Goal: Task Accomplishment & Management: Complete application form

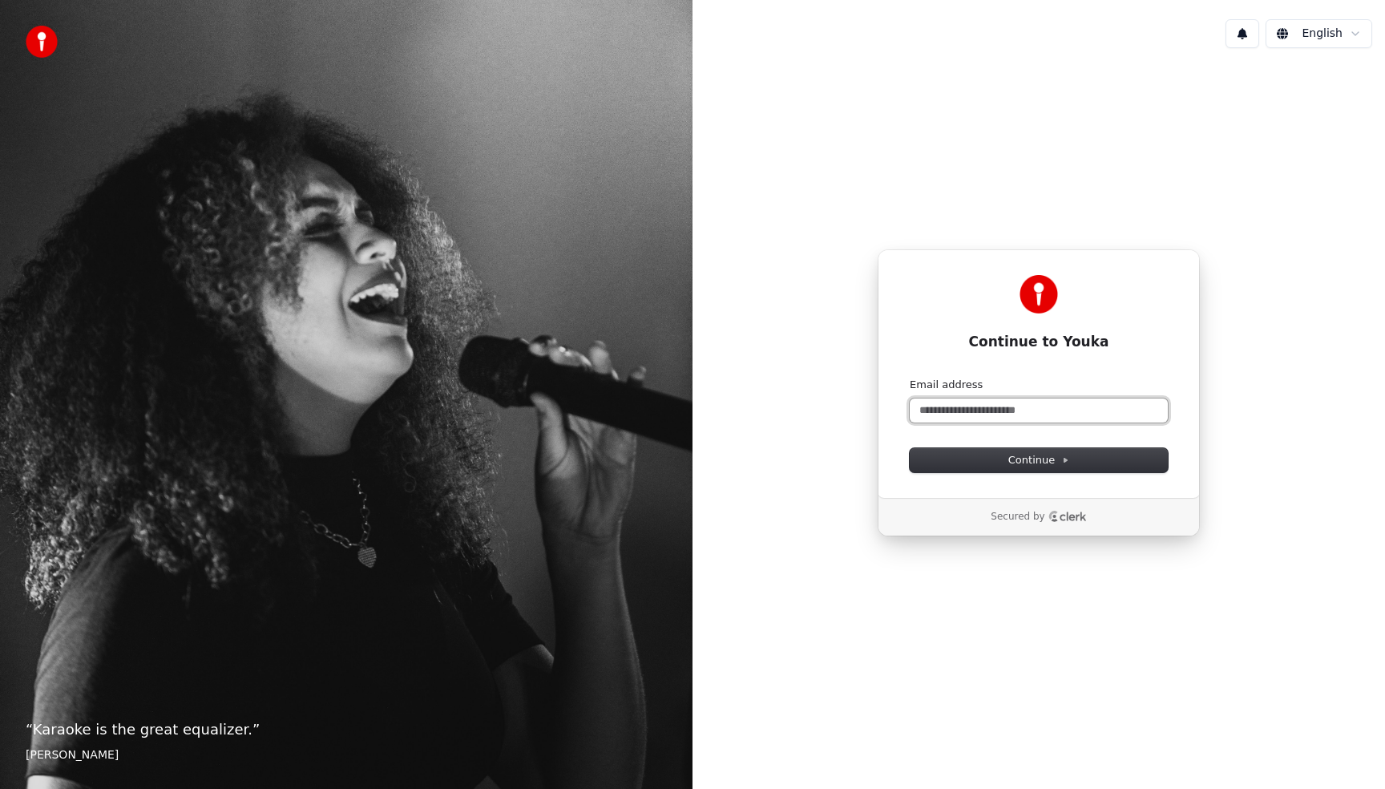
click at [935, 412] on input "Email address" at bounding box center [1039, 410] width 258 height 24
click at [910, 378] on button "submit" at bounding box center [910, 378] width 0 height 0
type input "**********"
